Goal: Find specific page/section: Find specific page/section

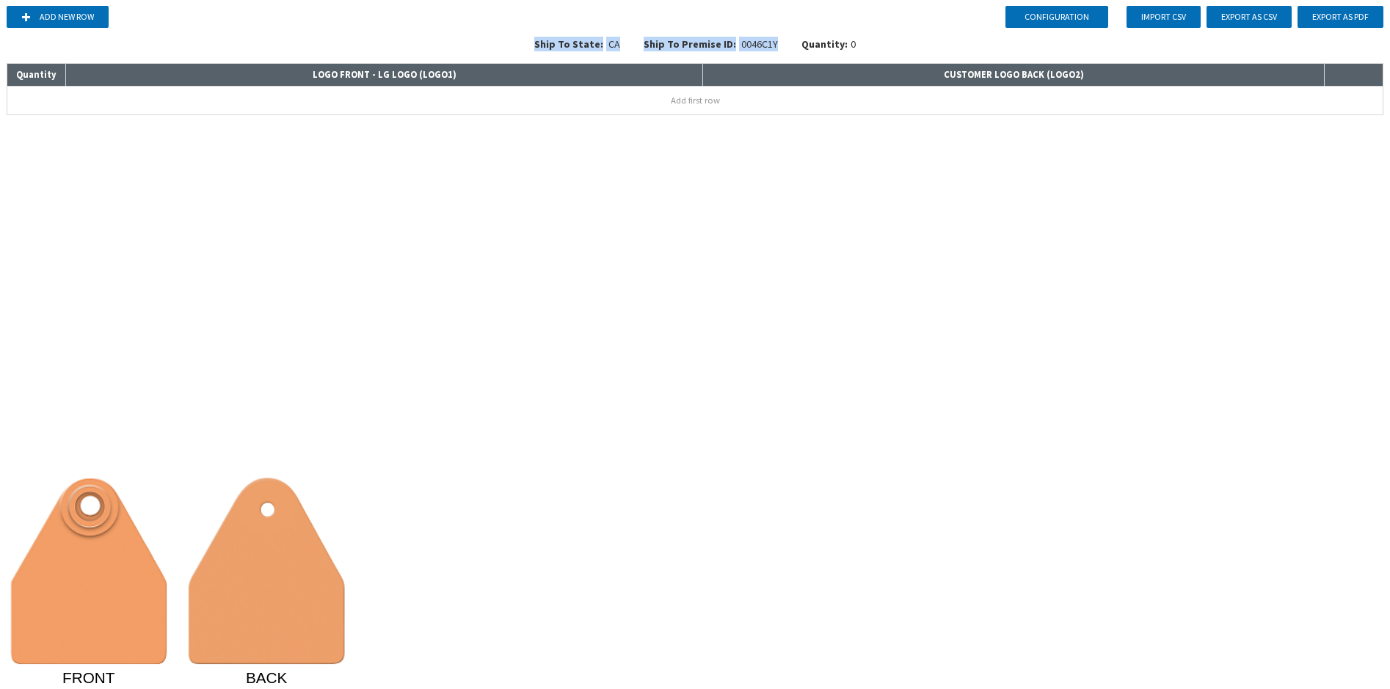
drag, startPoint x: 541, startPoint y: 45, endPoint x: 775, endPoint y: 54, distance: 234.3
click at [775, 54] on div "Ship To State: [US_STATE] Ship To Premise ID: 0046C1Y Quantity: 0" at bounding box center [695, 48] width 1378 height 23
click at [781, 49] on div "Ship To Premise ID: 0046C1Y" at bounding box center [711, 48] width 158 height 23
drag, startPoint x: 773, startPoint y: 46, endPoint x: 650, endPoint y: 48, distance: 122.6
click at [650, 48] on div "Ship To Premise ID: 0046C1Y" at bounding box center [711, 48] width 158 height 23
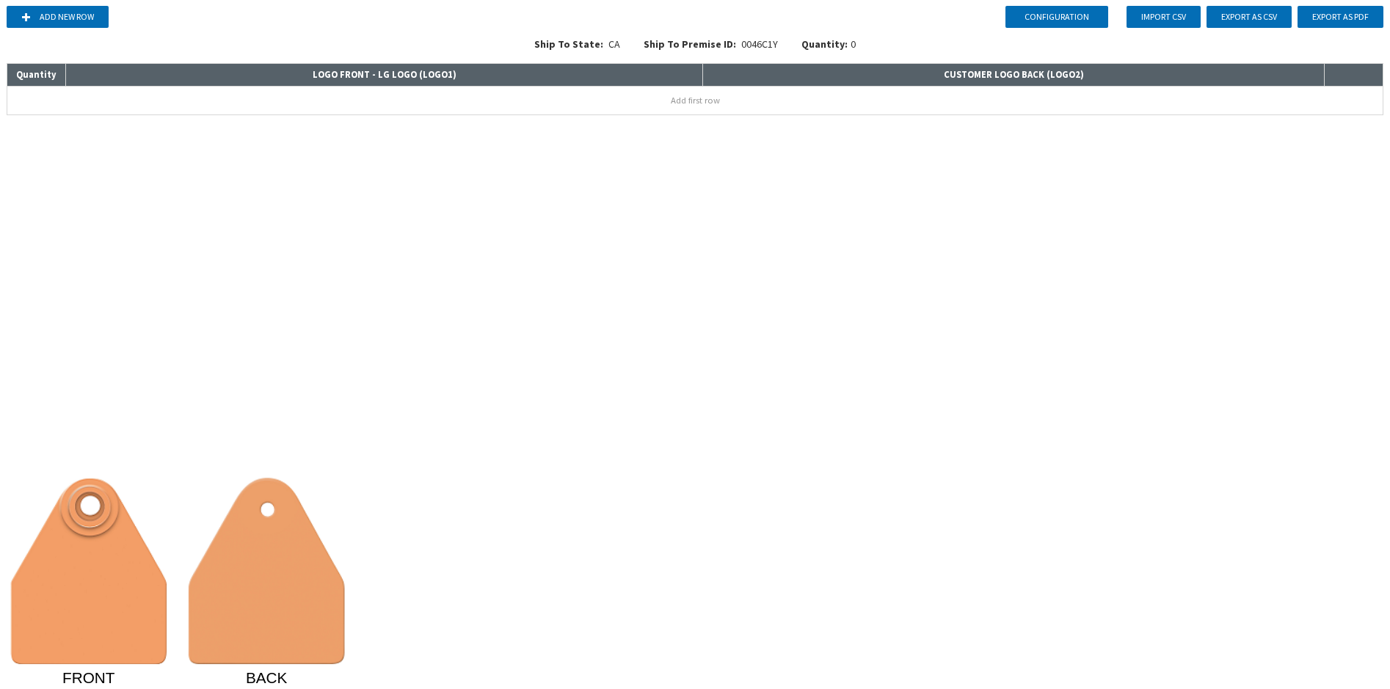
drag, startPoint x: 650, startPoint y: 48, endPoint x: 641, endPoint y: 50, distance: 9.1
click at [641, 50] on div "Ship To Premise ID: 0046C1Y" at bounding box center [711, 48] width 158 height 23
drag, startPoint x: 542, startPoint y: 43, endPoint x: 778, endPoint y: 43, distance: 235.6
click at [778, 43] on div "Ship To State: [US_STATE] Ship To Premise ID: 0046C1Y Quantity: 0" at bounding box center [695, 48] width 1378 height 23
drag, startPoint x: 778, startPoint y: 43, endPoint x: 771, endPoint y: 51, distance: 10.9
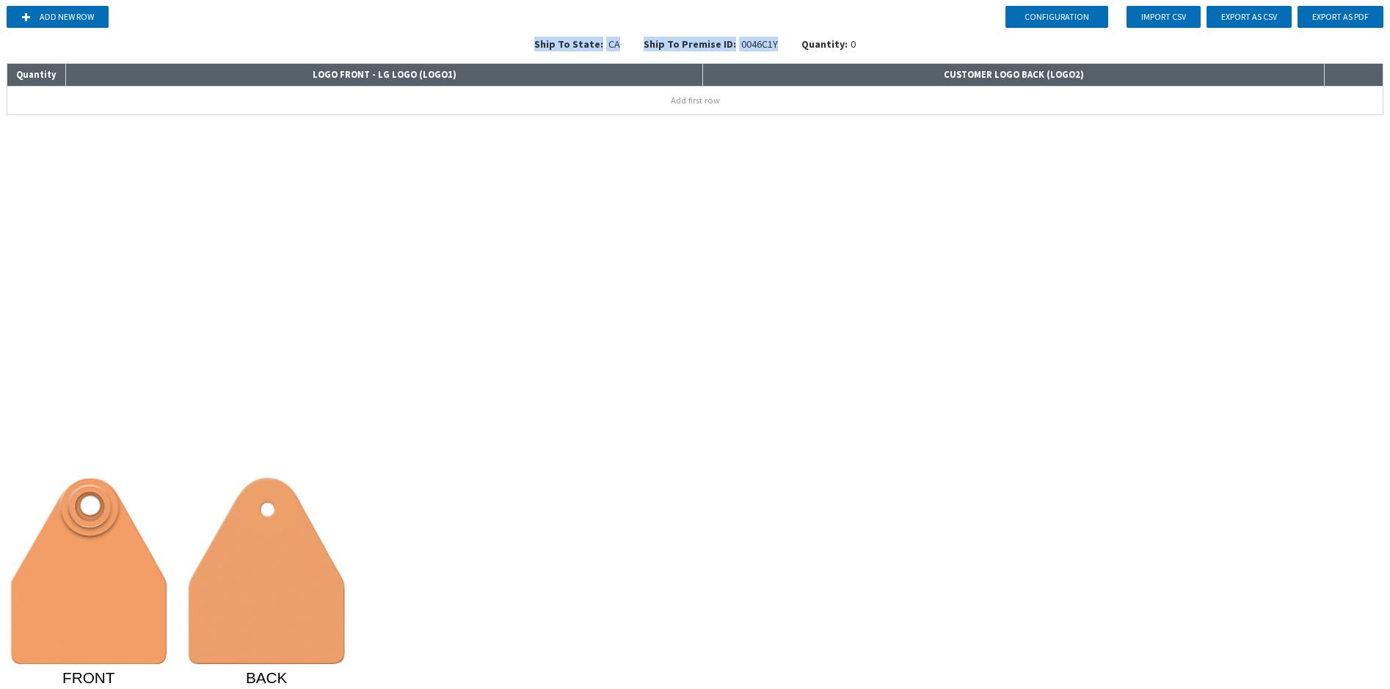
click at [771, 51] on div "Ship To Premise ID: 0046C1Y" at bounding box center [711, 48] width 158 height 23
drag, startPoint x: 542, startPoint y: 46, endPoint x: 772, endPoint y: 45, distance: 229.7
click at [772, 45] on div "Ship To State: [US_STATE] Ship To Premise ID: 0046C1Y Quantity: 0" at bounding box center [695, 48] width 1378 height 23
click at [776, 43] on div "Ship To Premise ID: 0046C1Y" at bounding box center [711, 48] width 158 height 23
